Goal: Find specific page/section: Find specific page/section

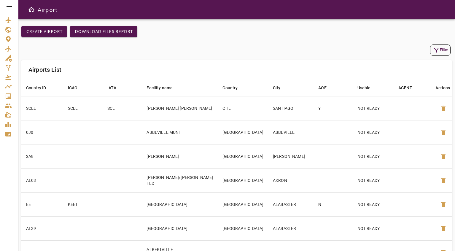
click at [12, 8] on icon at bounding box center [9, 6] width 7 height 7
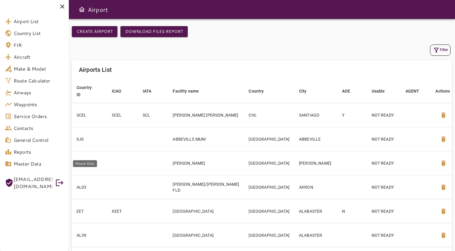
click at [22, 165] on span "Master Data" at bounding box center [39, 163] width 50 height 7
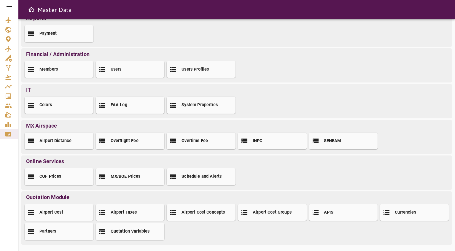
scroll to position [52, 0]
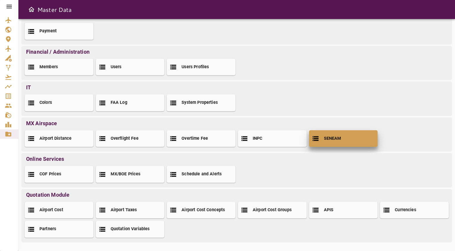
click at [327, 142] on div "SENEAM" at bounding box center [343, 138] width 69 height 17
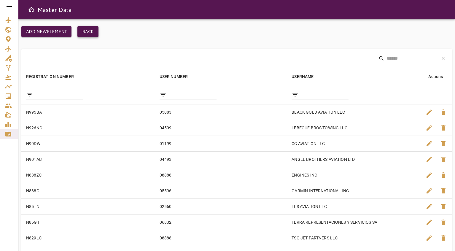
click at [85, 31] on button "Back" at bounding box center [87, 31] width 21 height 11
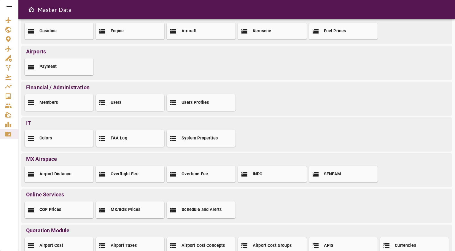
scroll to position [27, 0]
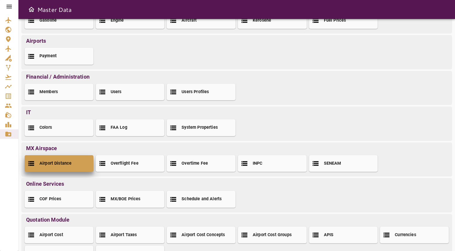
click at [49, 167] on div "Airport Distance" at bounding box center [59, 163] width 69 height 17
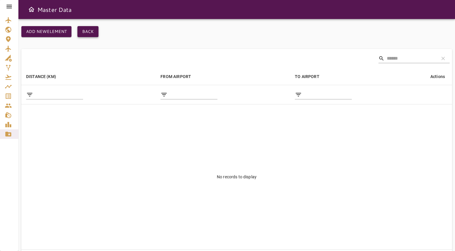
click at [85, 31] on button "Back" at bounding box center [87, 31] width 21 height 11
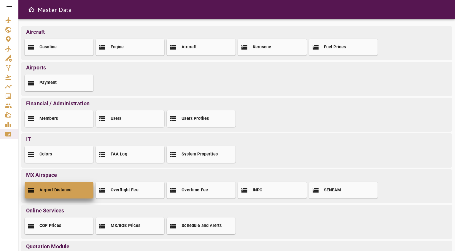
click at [54, 192] on h2 "Airport Distance" at bounding box center [55, 190] width 32 height 6
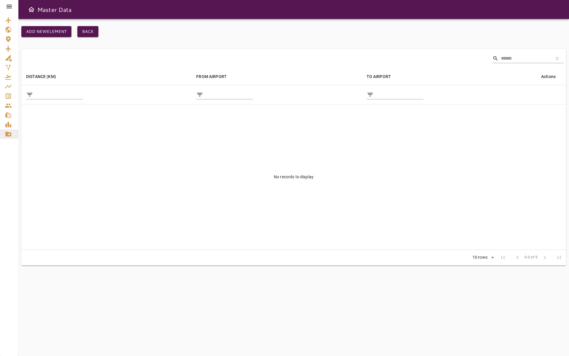
click at [118, 188] on td "No records to display" at bounding box center [293, 176] width 545 height 145
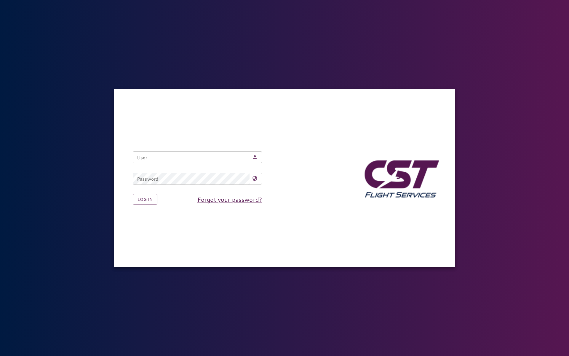
click at [175, 154] on input "User" at bounding box center [191, 157] width 117 height 12
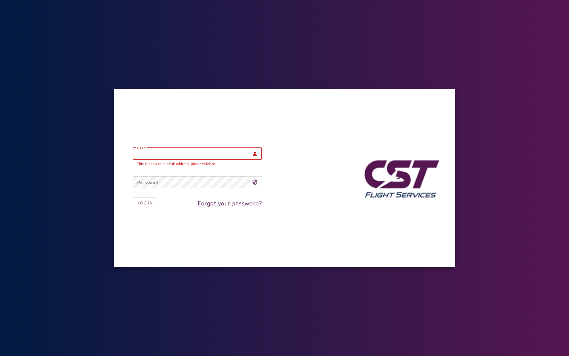
click at [155, 153] on input "User" at bounding box center [191, 154] width 117 height 12
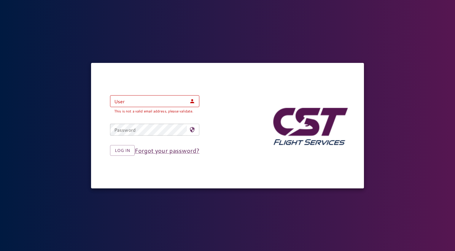
type input "**********"
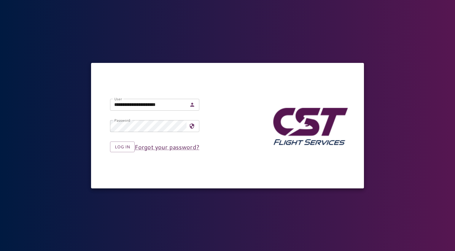
click at [123, 140] on div "Log in Forgot your password?" at bounding box center [150, 142] width 99 height 20
click at [124, 146] on button "Log in" at bounding box center [122, 146] width 25 height 11
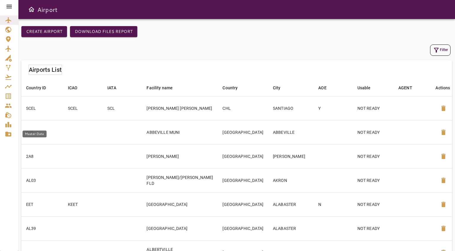
click at [7, 134] on icon "Master Data" at bounding box center [8, 134] width 6 height 5
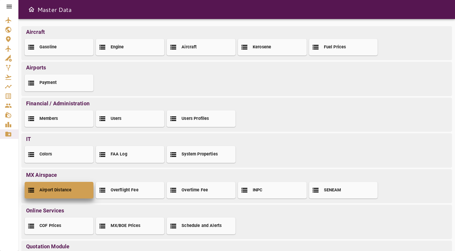
click at [63, 192] on h2 "Airport Distance" at bounding box center [55, 190] width 32 height 6
